Goal: Transaction & Acquisition: Purchase product/service

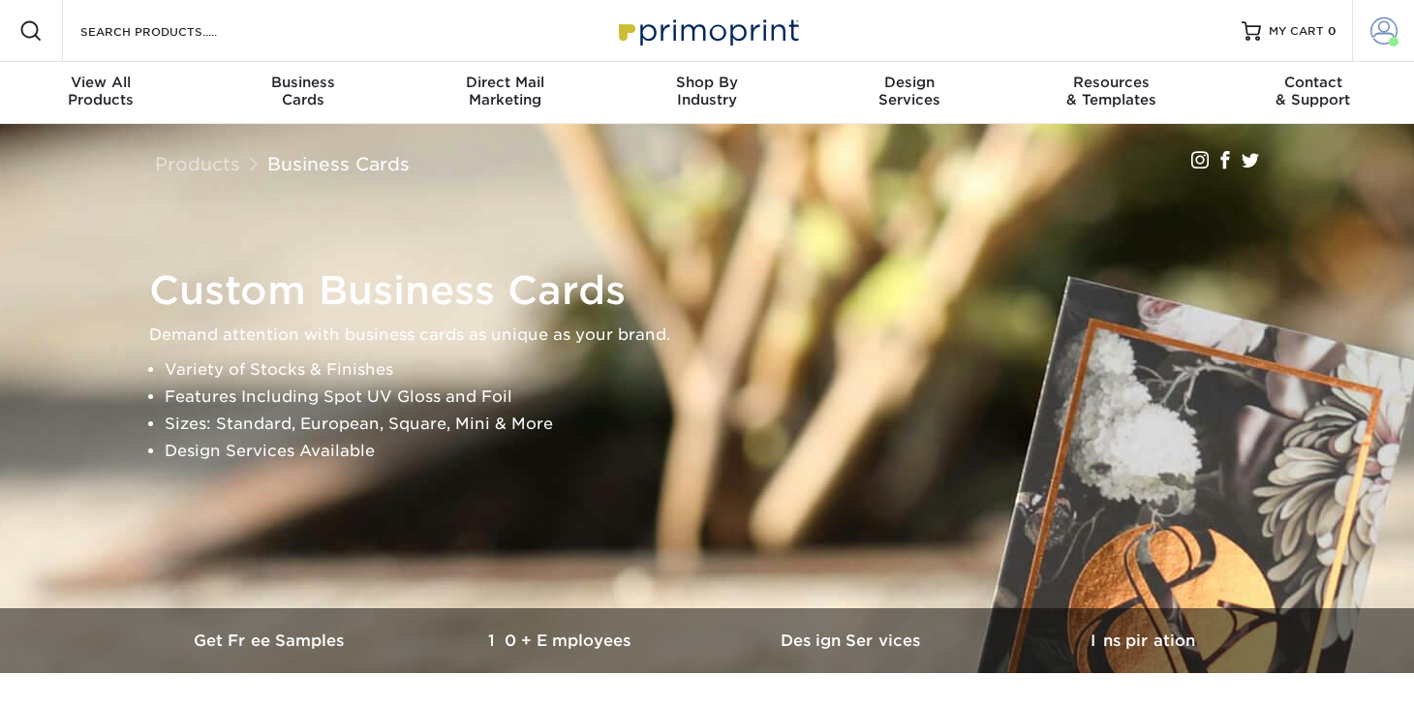
click at [1374, 35] on span at bounding box center [1383, 30] width 27 height 27
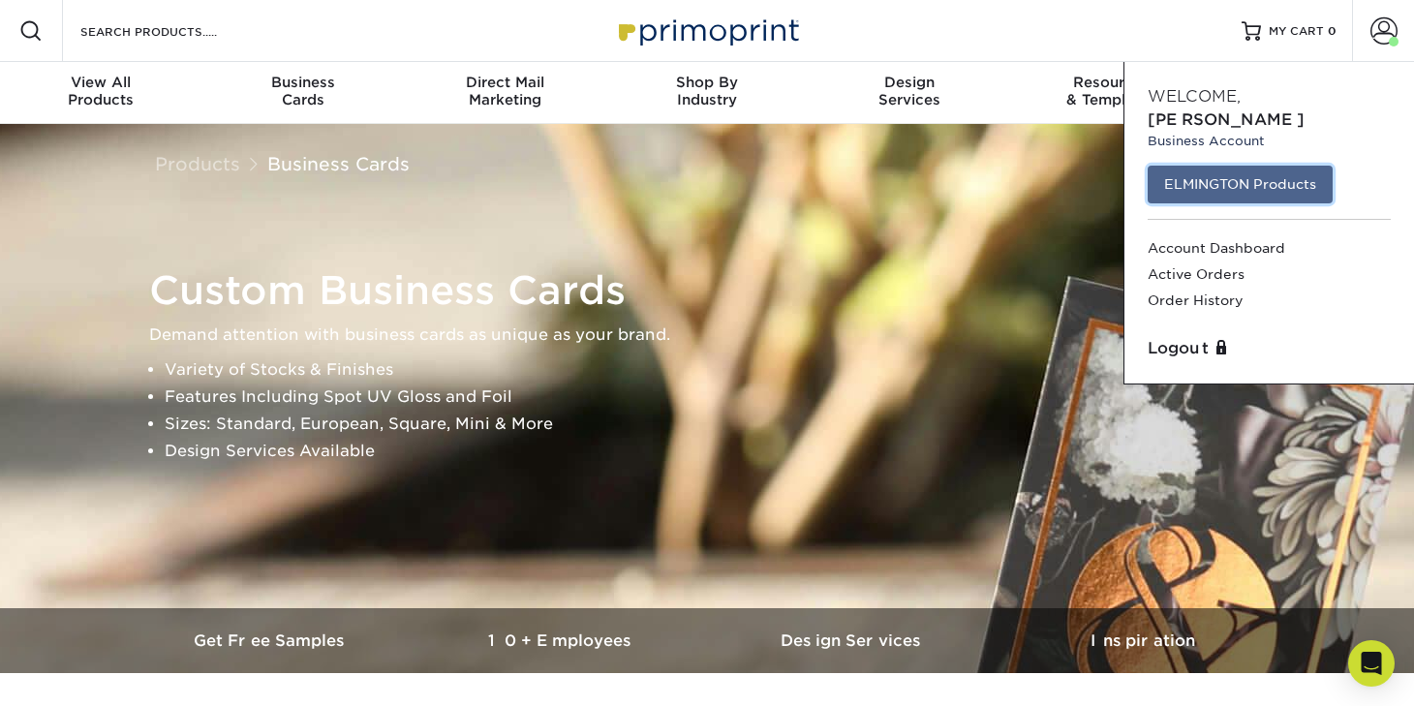
click at [1246, 166] on link "ELMINGTON Products" at bounding box center [1239, 184] width 185 height 37
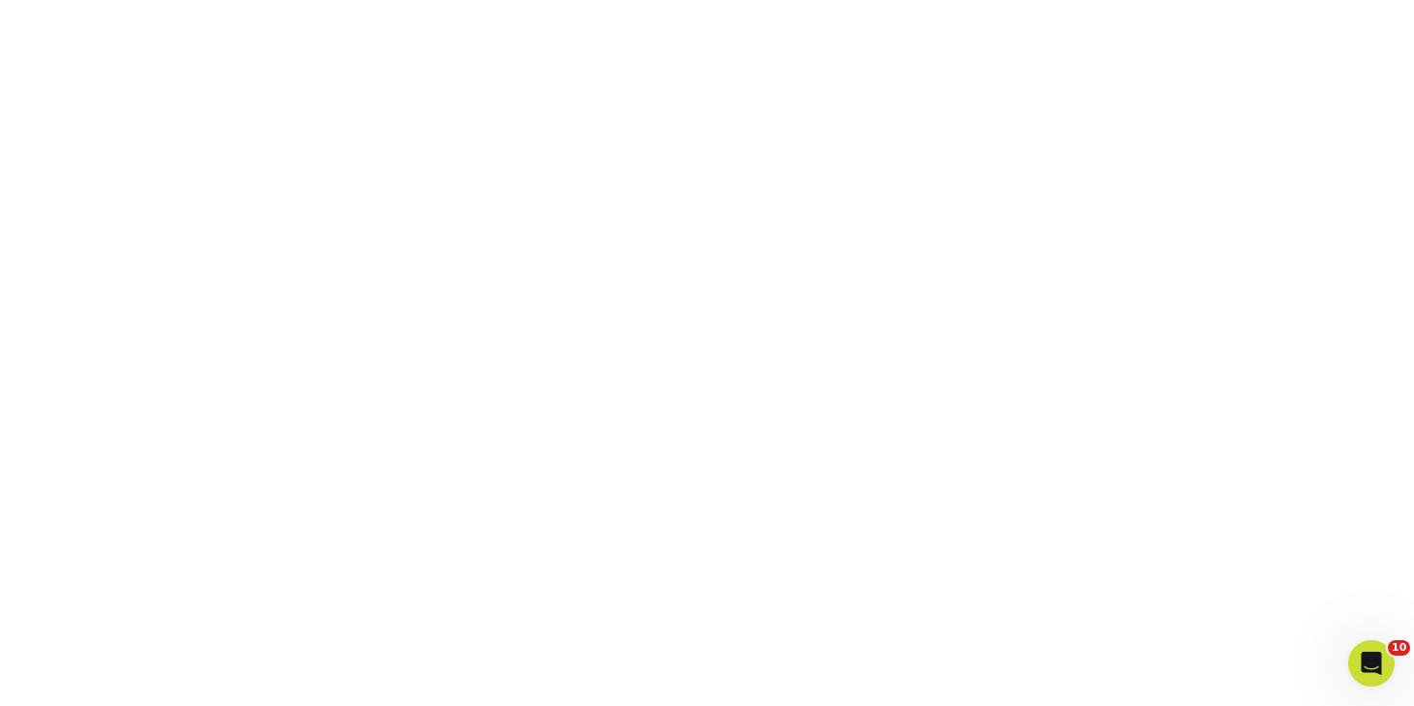
scroll to position [561, 0]
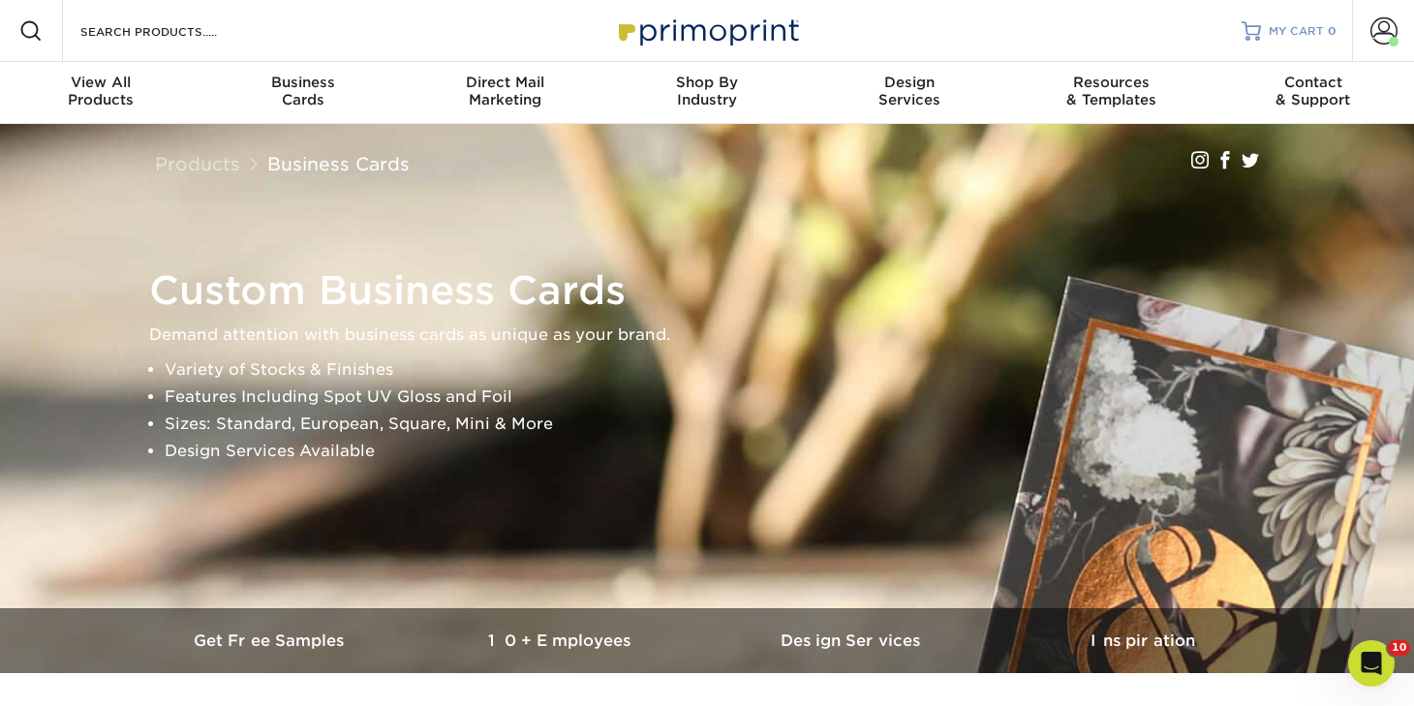
click at [1295, 40] on link "MY CART 0" at bounding box center [1288, 31] width 95 height 62
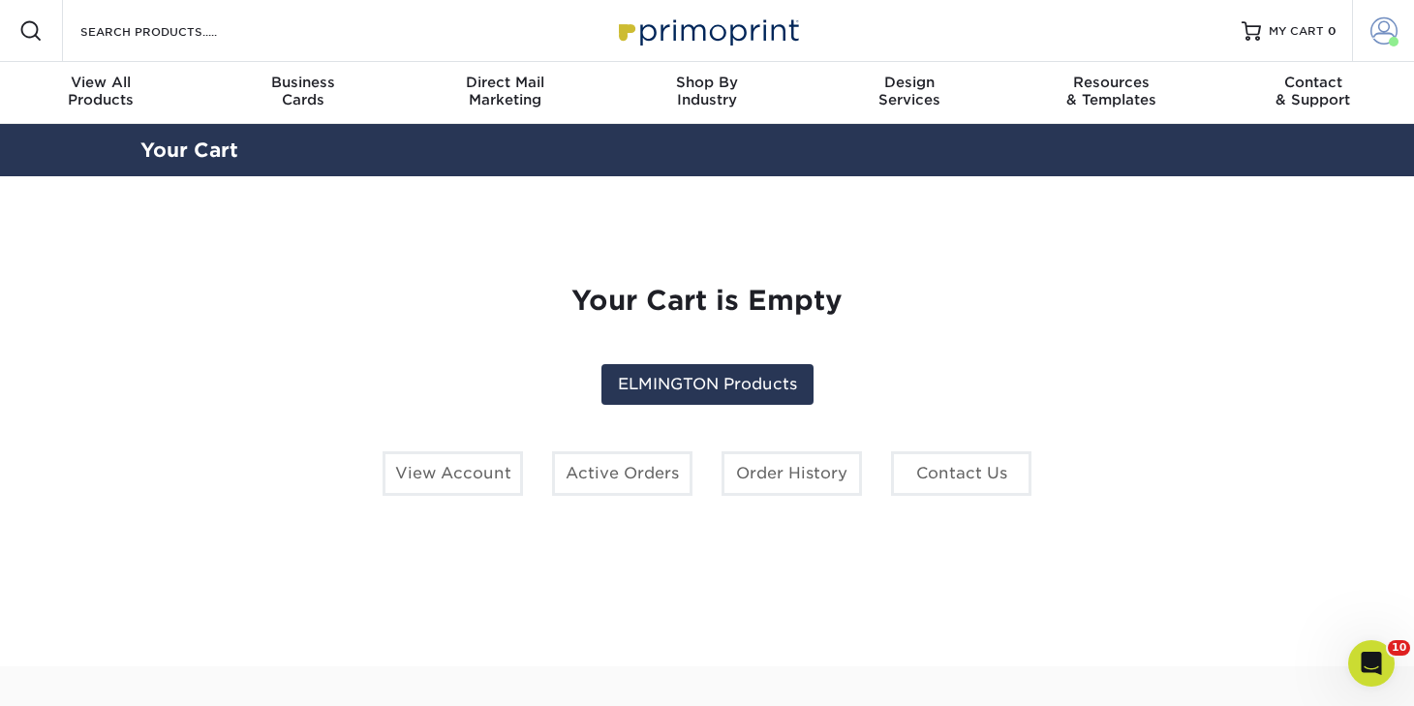
click at [1380, 35] on span at bounding box center [1383, 30] width 27 height 27
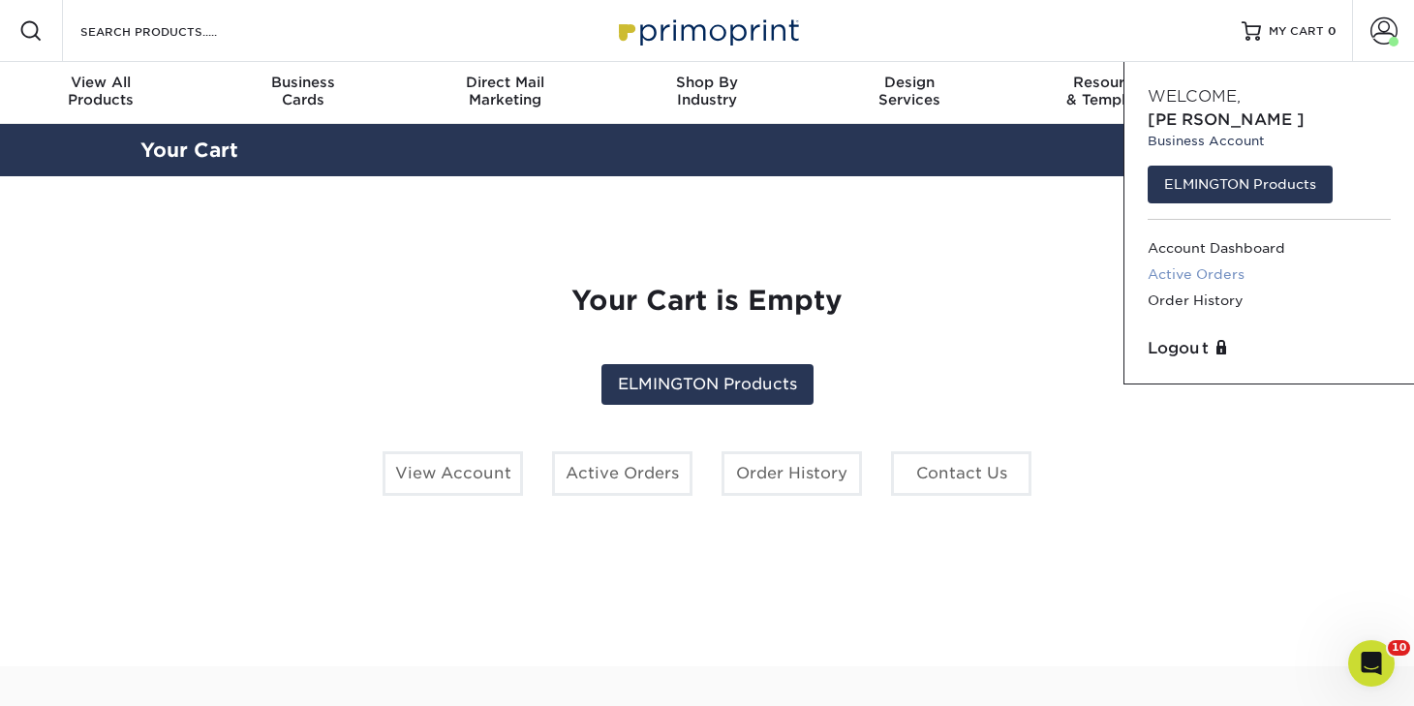
click at [1200, 261] on link "Active Orders" at bounding box center [1268, 274] width 243 height 26
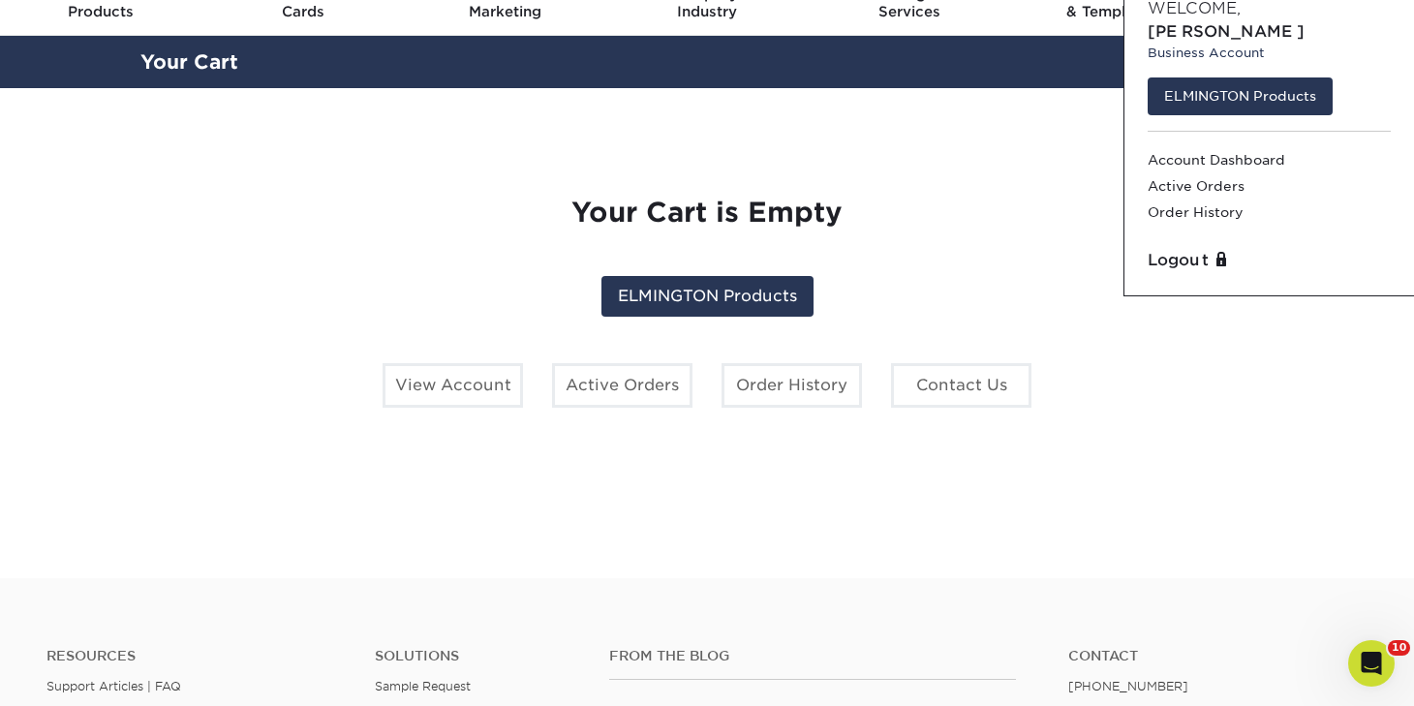
scroll to position [94, 0]
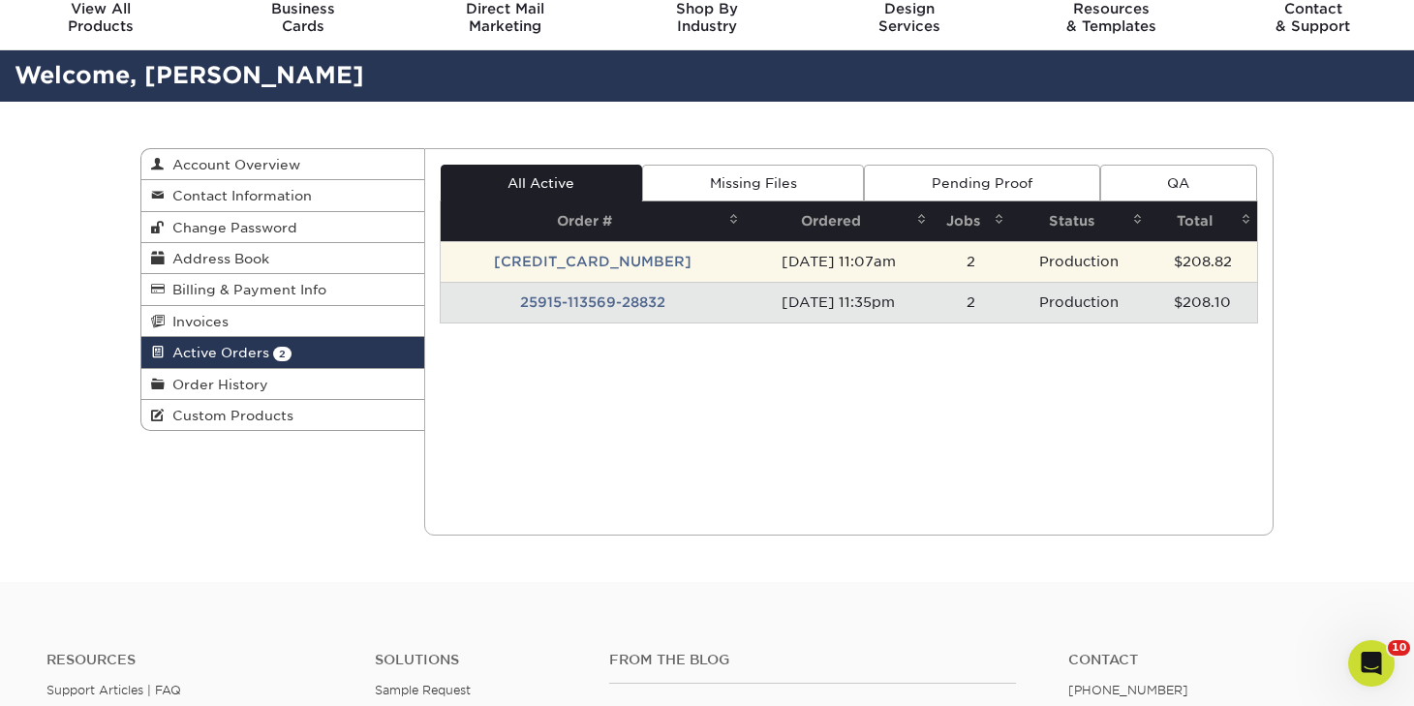
click at [564, 263] on td "25915-110713-28832" at bounding box center [593, 261] width 304 height 41
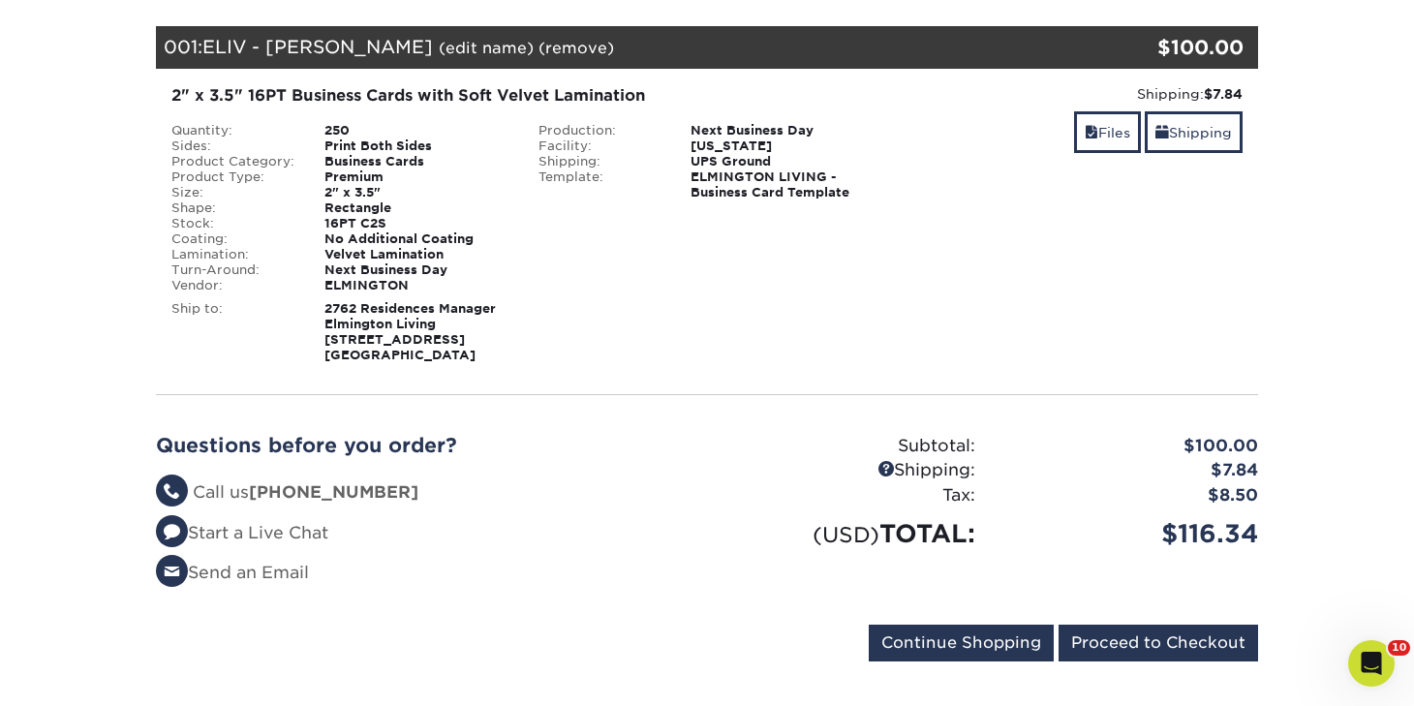
scroll to position [279, 0]
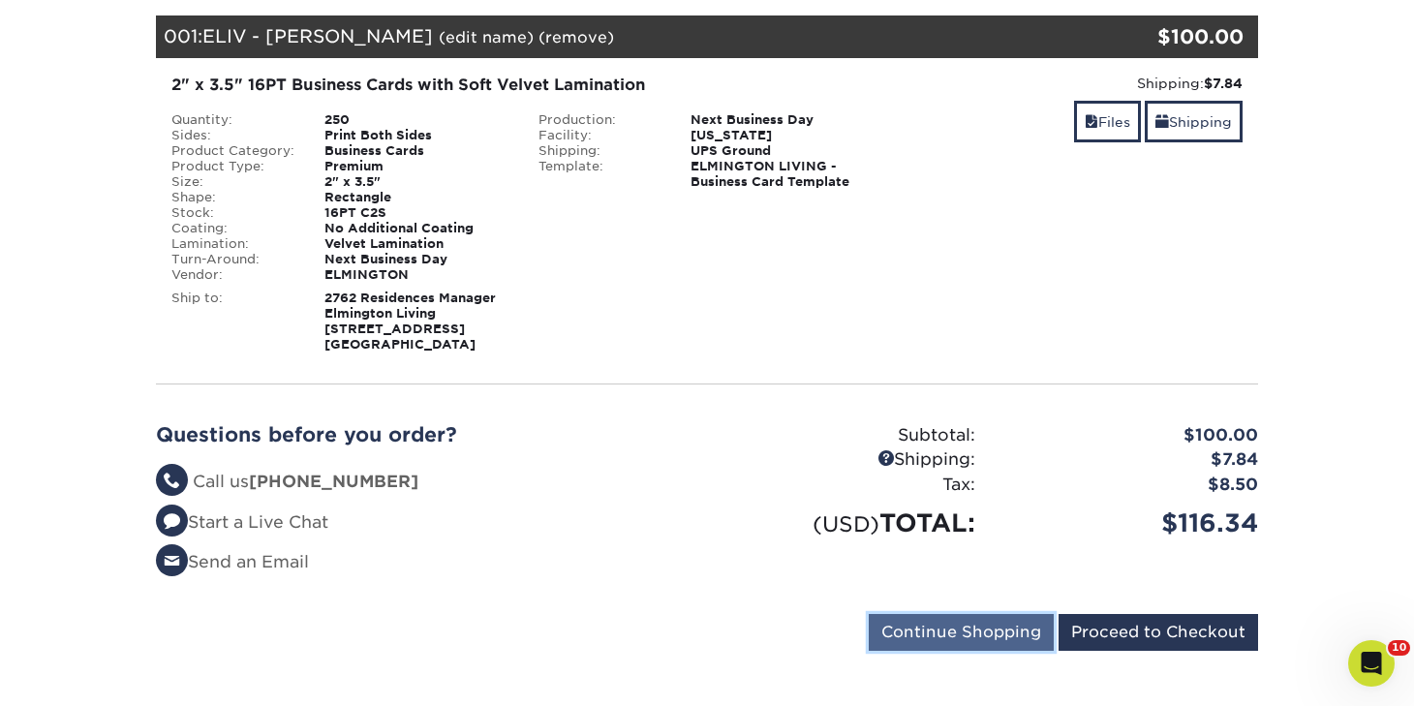
click at [926, 634] on input "Continue Shopping" at bounding box center [960, 632] width 185 height 37
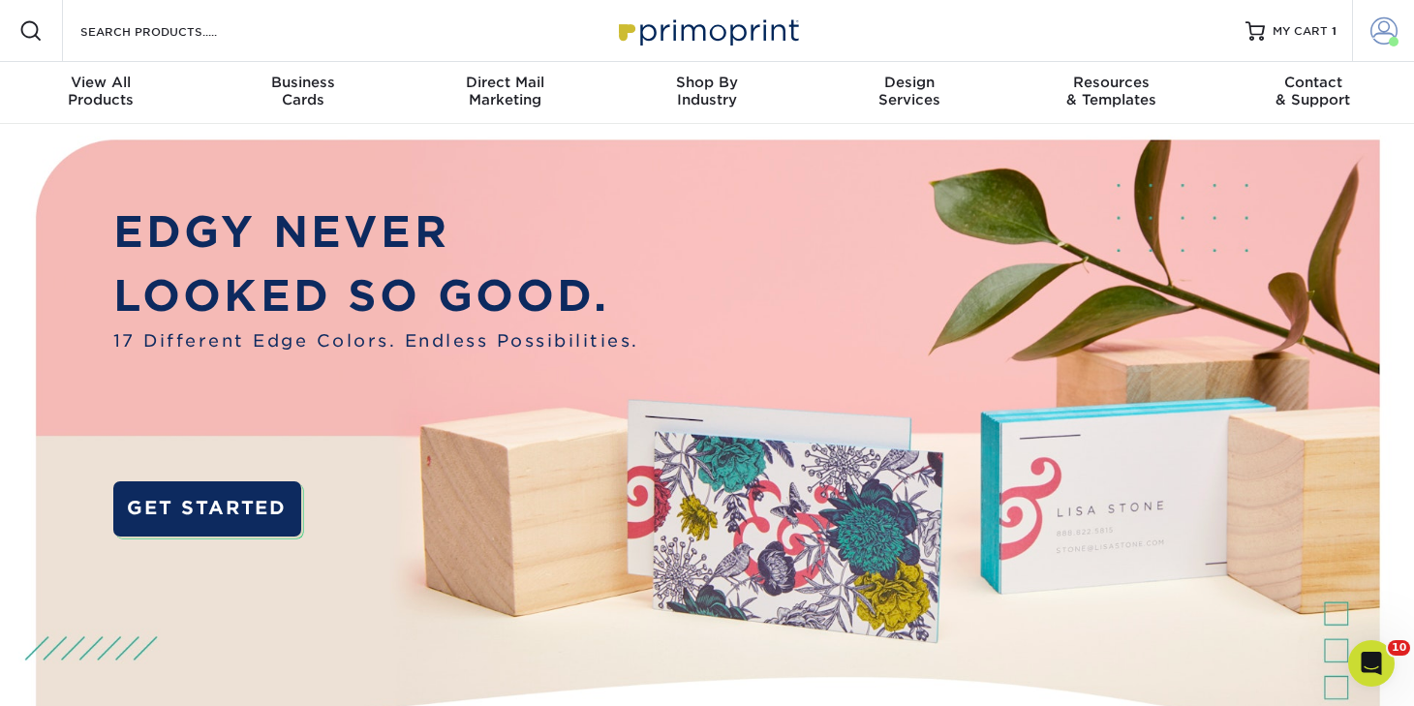
click at [1376, 25] on span at bounding box center [1383, 30] width 27 height 27
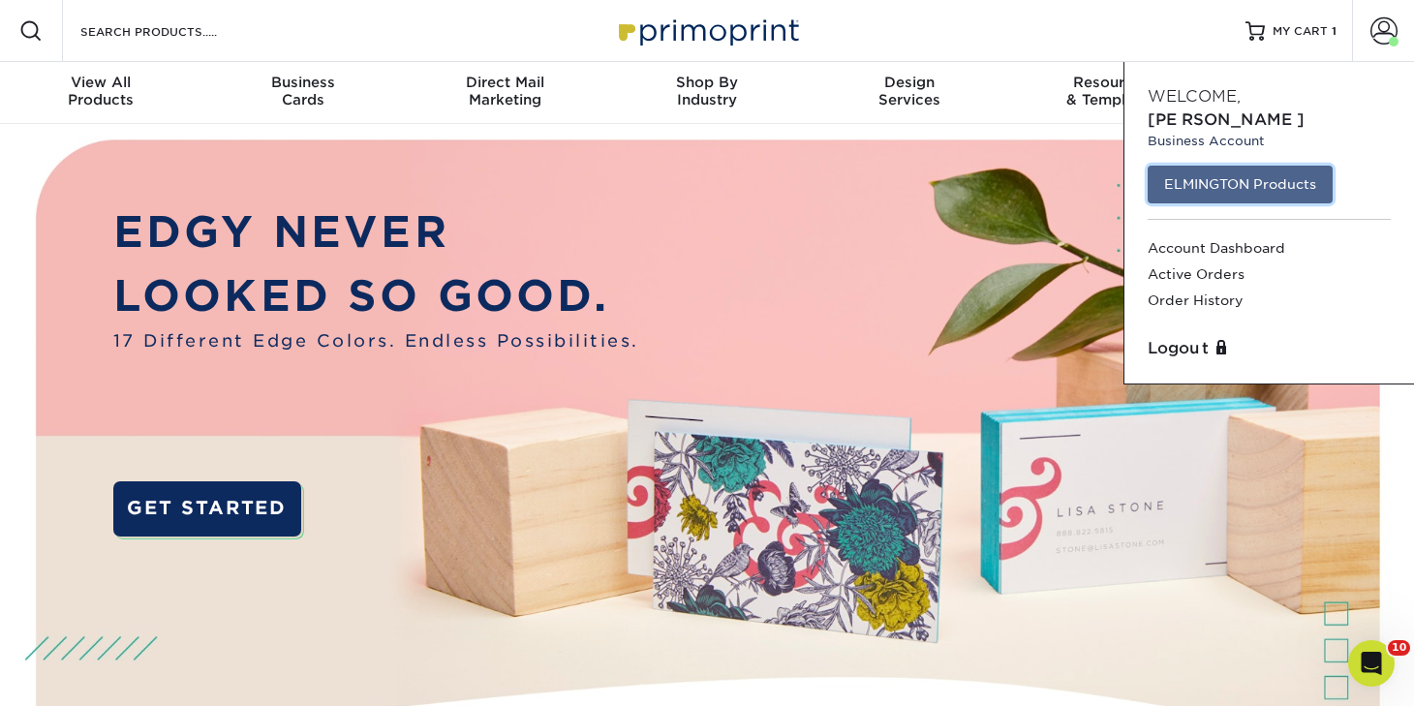
click at [1257, 166] on link "ELMINGTON Products" at bounding box center [1239, 184] width 185 height 37
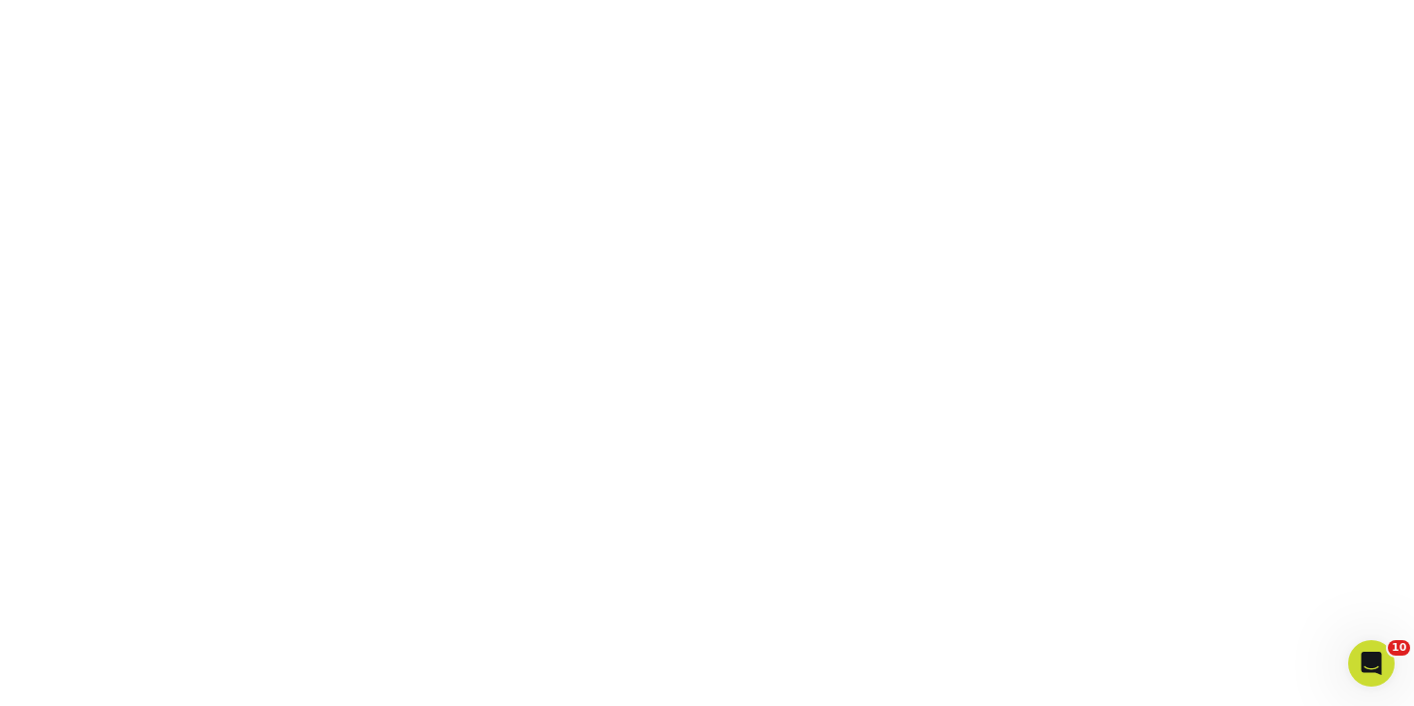
scroll to position [513, 0]
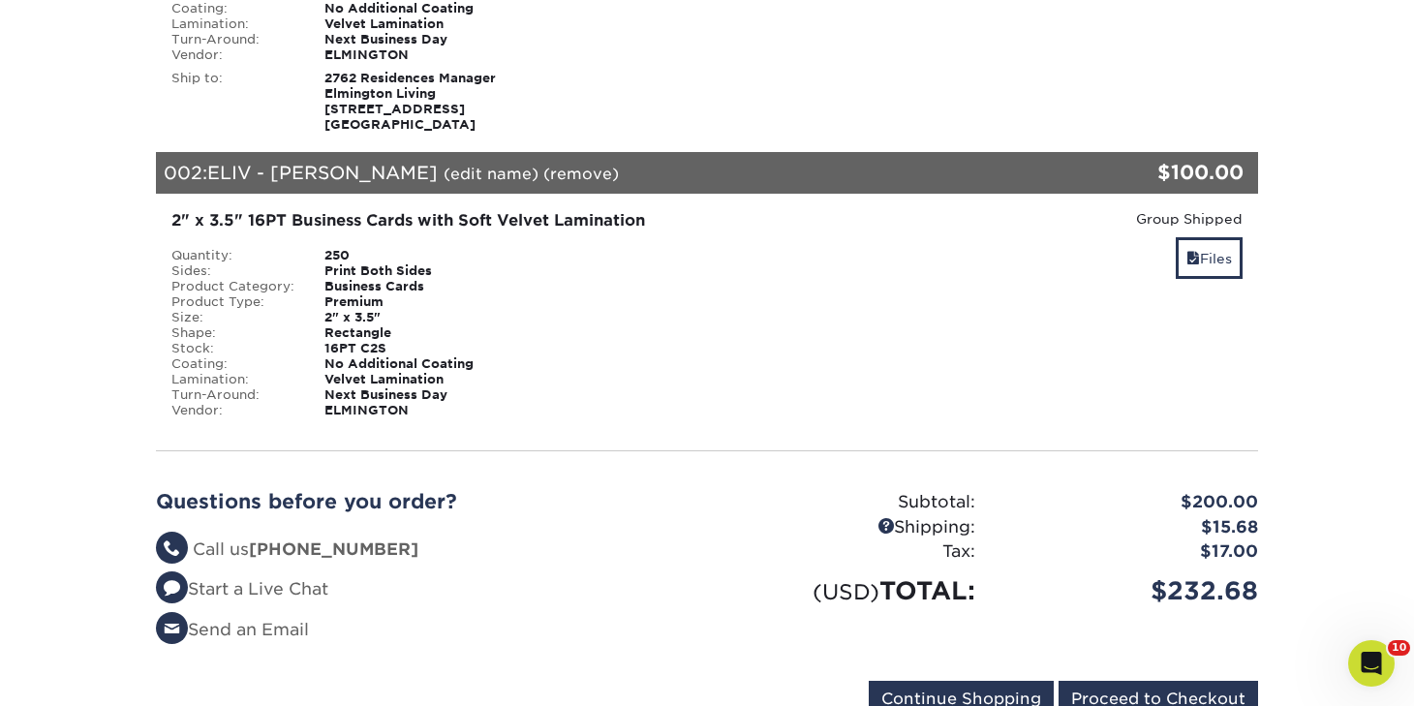
scroll to position [537, 0]
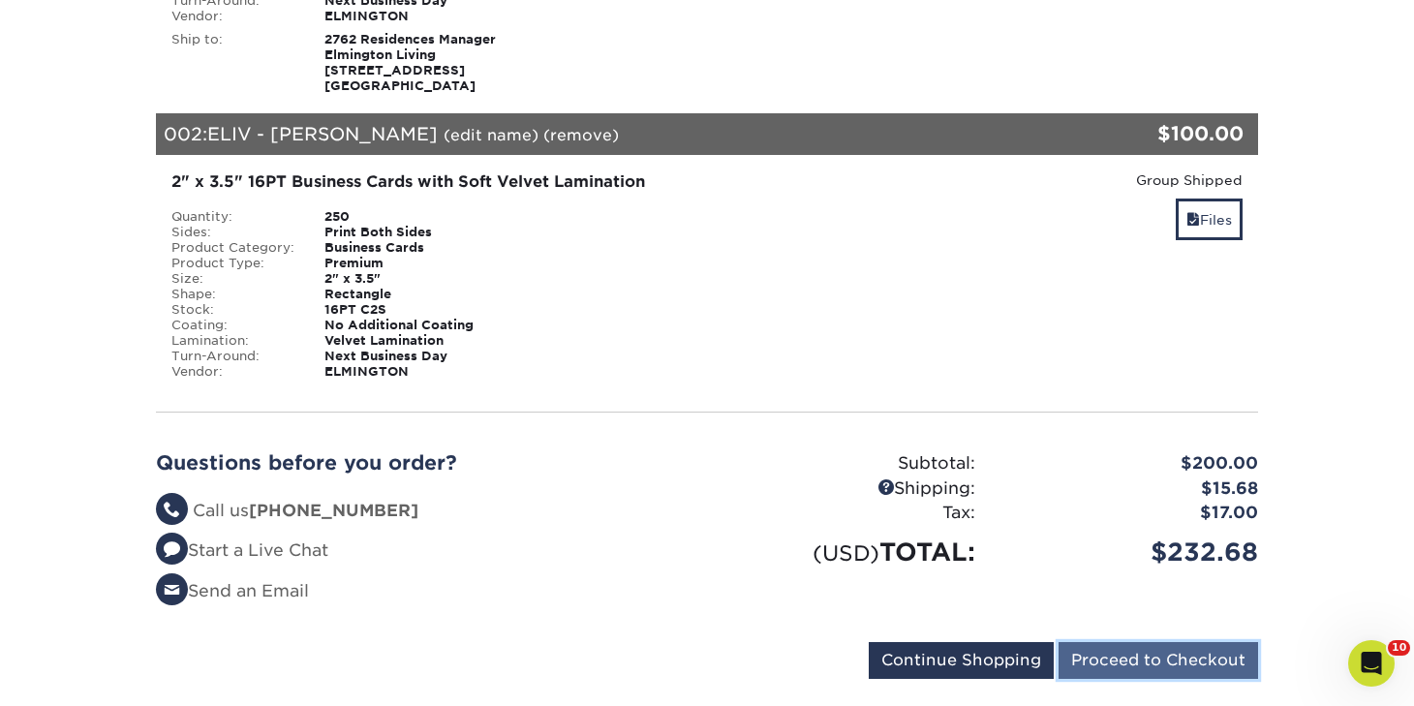
click at [1112, 662] on input "Proceed to Checkout" at bounding box center [1157, 660] width 199 height 37
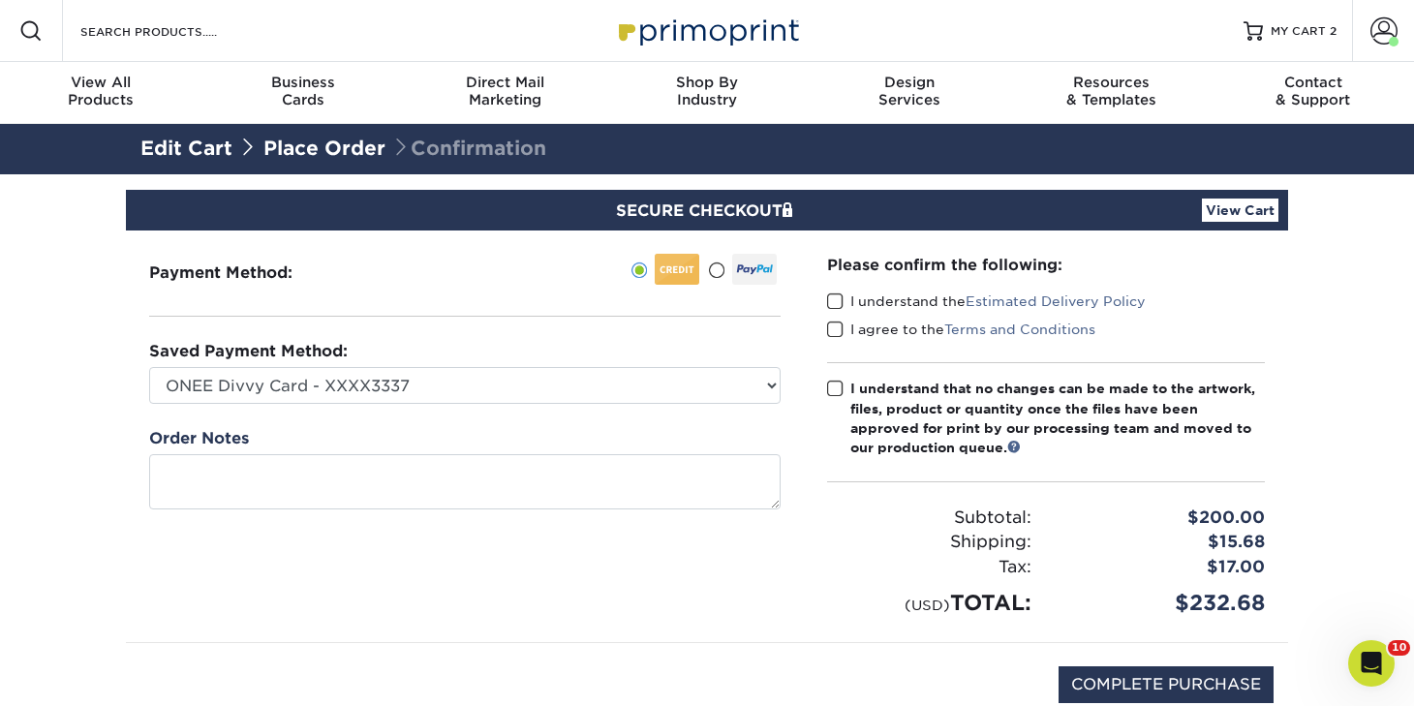
click at [835, 298] on span at bounding box center [835, 301] width 16 height 18
click at [0, 0] on input "I understand the Estimated Delivery Policy" at bounding box center [0, 0] width 0 height 0
click at [834, 330] on span at bounding box center [835, 329] width 16 height 18
click at [0, 0] on input "I agree to the Terms and Conditions" at bounding box center [0, 0] width 0 height 0
click at [834, 381] on span at bounding box center [835, 389] width 16 height 18
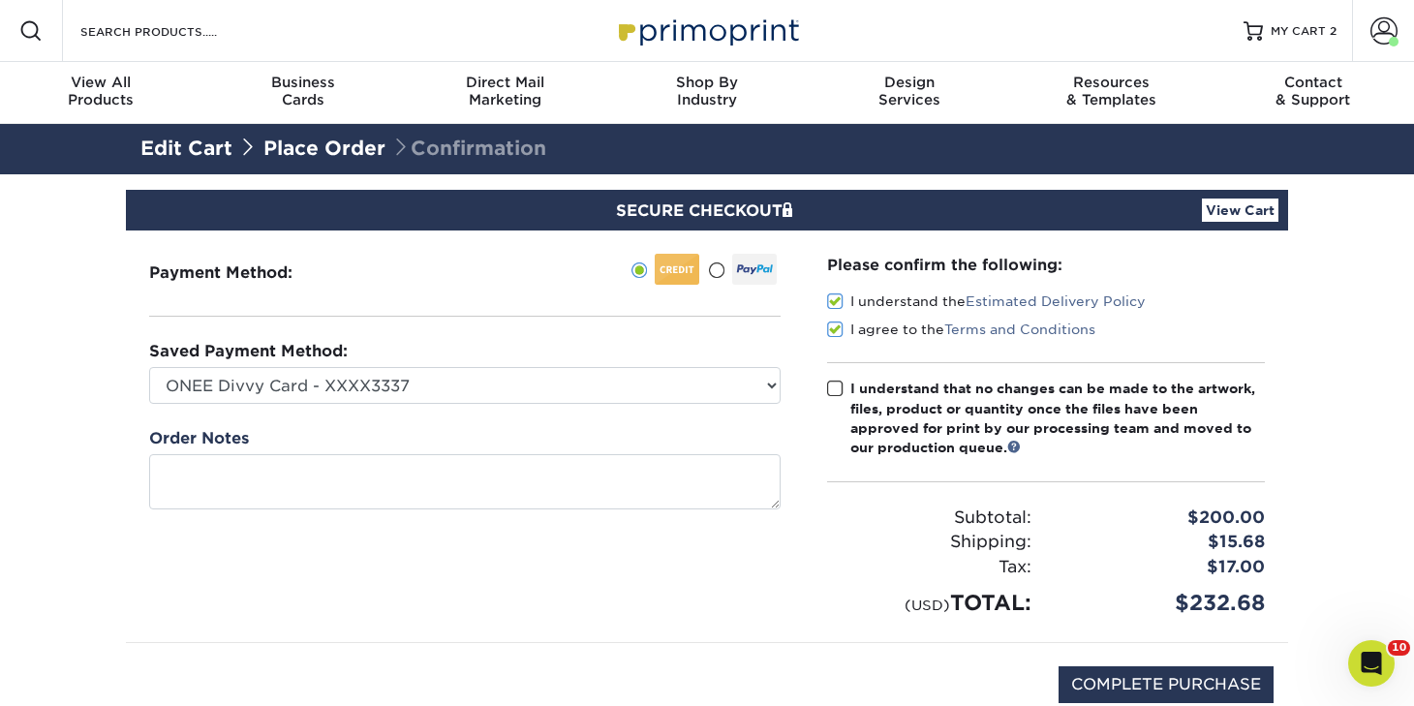
click at [0, 0] on input "I understand that no changes can be made to the artwork, files, product or quan…" at bounding box center [0, 0] width 0 height 0
click at [1105, 677] on input "COMPLETE PURCHASE" at bounding box center [1165, 684] width 215 height 37
type input "PROCESSING, PLEASE WAIT..."
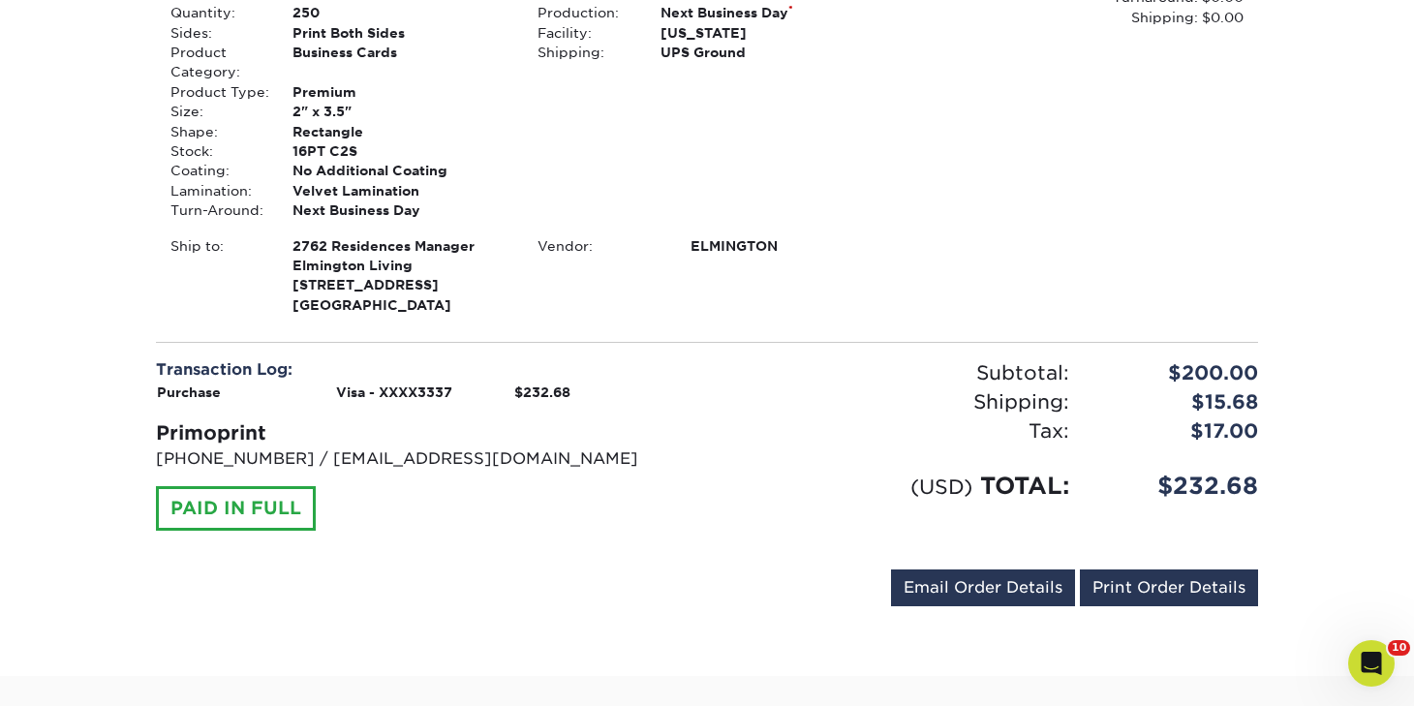
scroll to position [1005, 0]
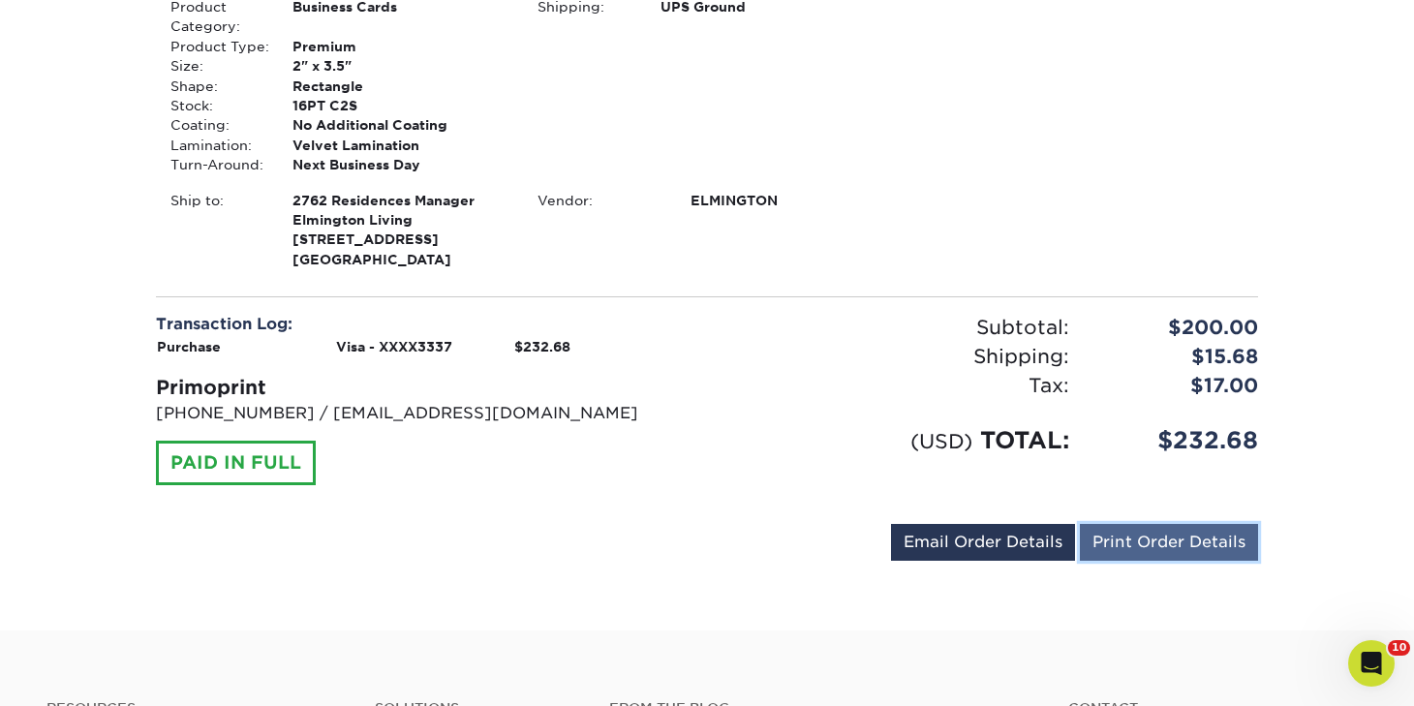
click at [1191, 530] on link "Print Order Details" at bounding box center [1169, 542] width 178 height 37
